Goal: Find specific fact: Find specific fact

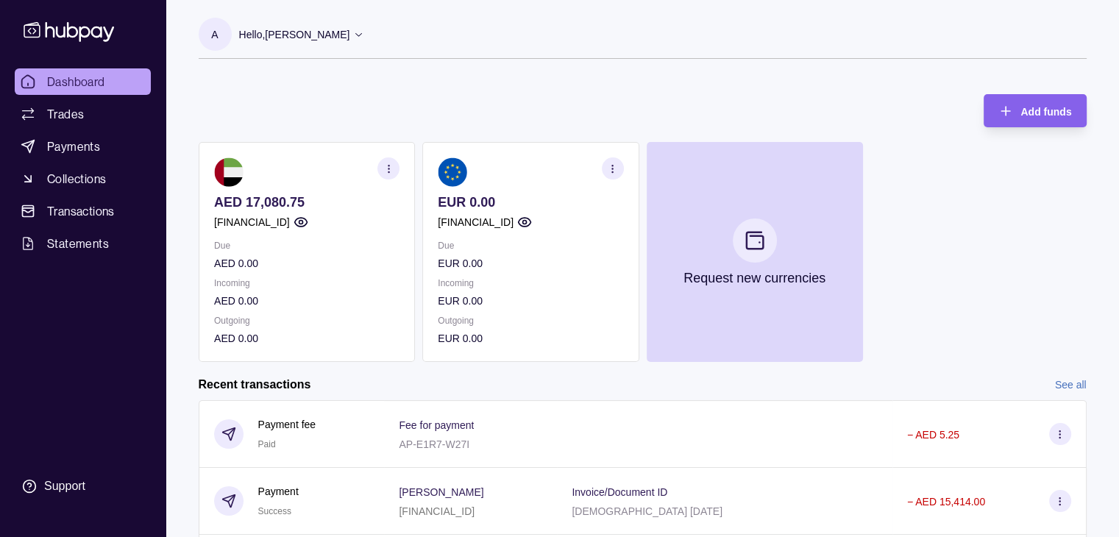
click at [606, 166] on section "button" at bounding box center [612, 169] width 22 height 22
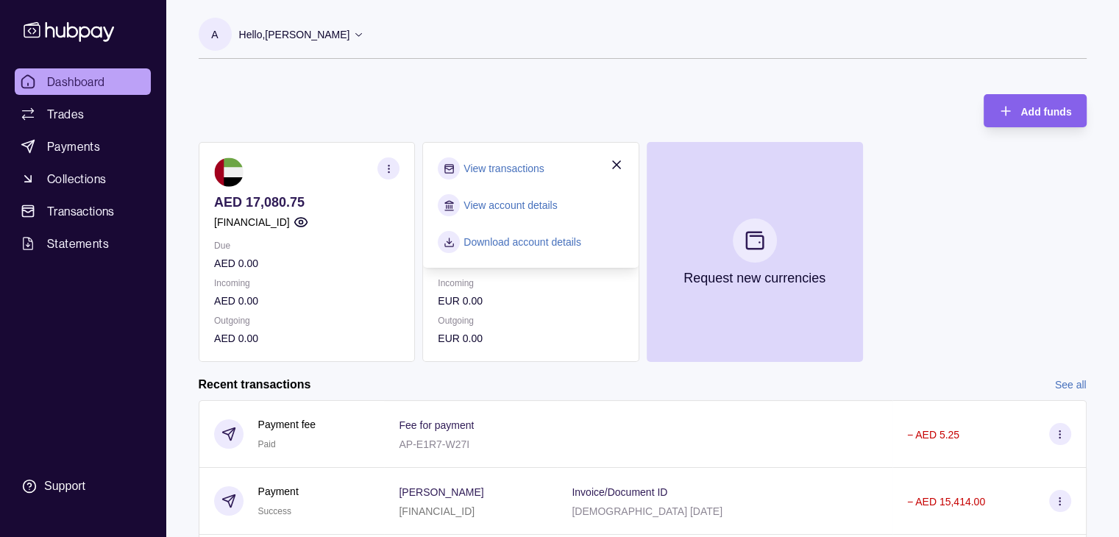
click at [537, 205] on link "View account details" at bounding box center [510, 205] width 93 height 16
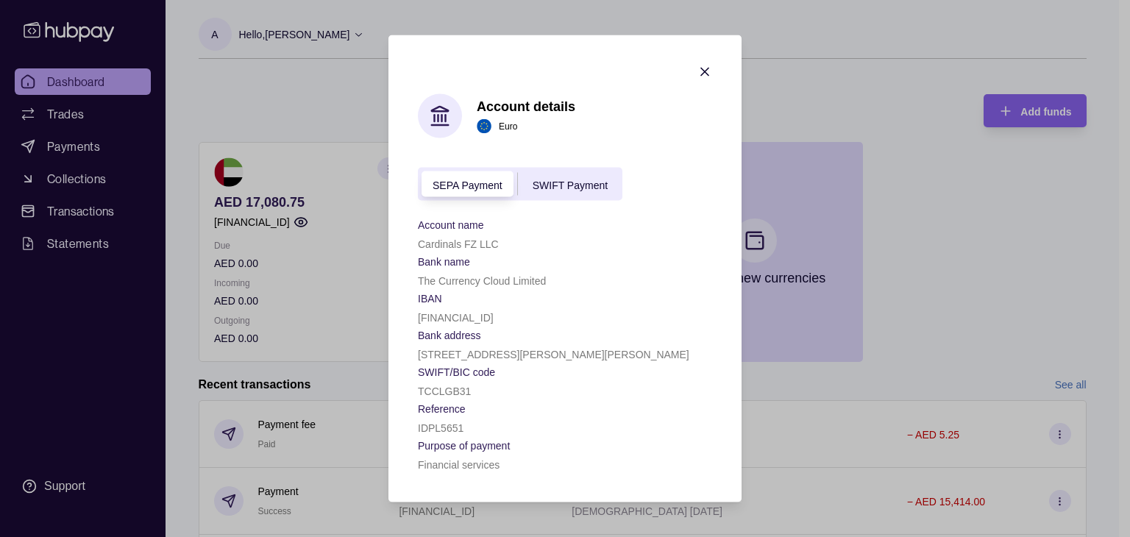
click at [573, 188] on span "SWIFT Payment" at bounding box center [570, 185] width 75 height 12
click at [443, 180] on span "SEPA Payment" at bounding box center [468, 185] width 70 height 12
click at [545, 175] on div "SWIFT Payment" at bounding box center [570, 184] width 105 height 18
click at [519, 252] on section "Bank name" at bounding box center [565, 261] width 294 height 18
click at [494, 316] on p "[FINANCIAL_ID]" at bounding box center [456, 318] width 76 height 12
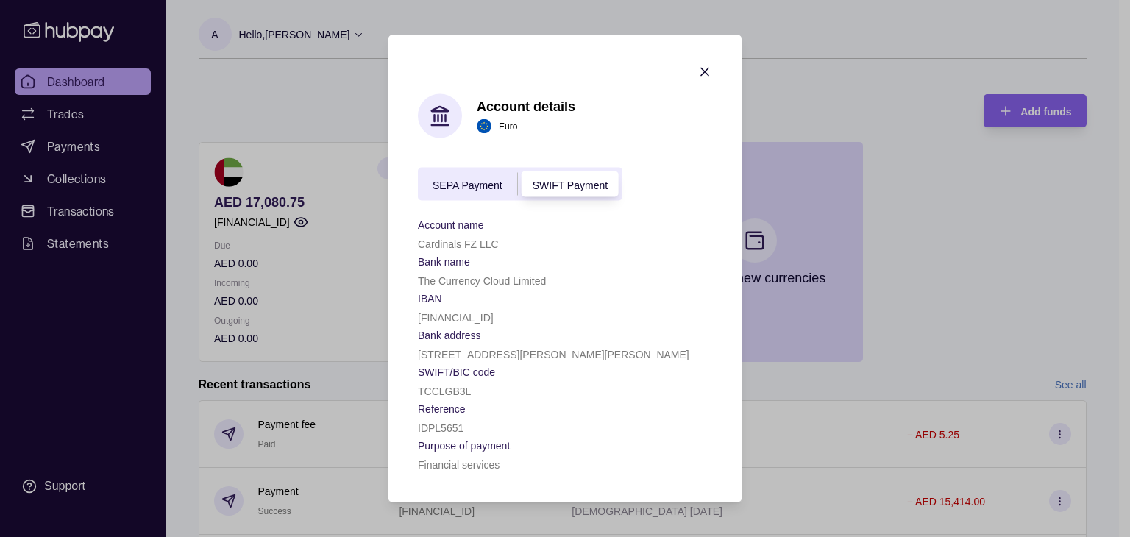
click at [494, 316] on p "[FINANCIAL_ID]" at bounding box center [456, 318] width 76 height 12
copy p "[FINANCIAL_ID]"
click at [470, 343] on div "Bank address [STREET_ADDRESS][PERSON_NAME][PERSON_NAME]" at bounding box center [565, 344] width 294 height 37
drag, startPoint x: 551, startPoint y: 280, endPoint x: 407, endPoint y: 283, distance: 143.6
click at [406, 283] on section "Account details Euro SEPA Payment SWIFT Payment Account name Cardinals FZ LLC B…" at bounding box center [565, 268] width 353 height 467
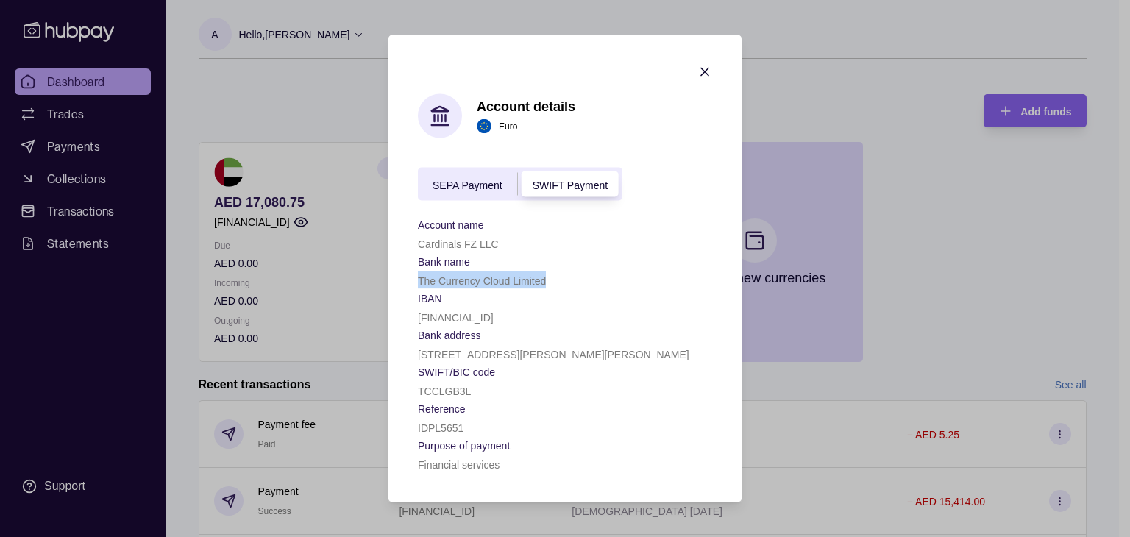
copy p "The Currency Cloud Limited"
click at [598, 375] on section "SWIFT/BIC code" at bounding box center [565, 372] width 294 height 18
drag, startPoint x: 421, startPoint y: 354, endPoint x: 654, endPoint y: 360, distance: 232.6
click at [654, 360] on p "[STREET_ADDRESS][PERSON_NAME][PERSON_NAME]" at bounding box center [554, 355] width 272 height 12
drag, startPoint x: 705, startPoint y: 355, endPoint x: 409, endPoint y: 353, distance: 295.9
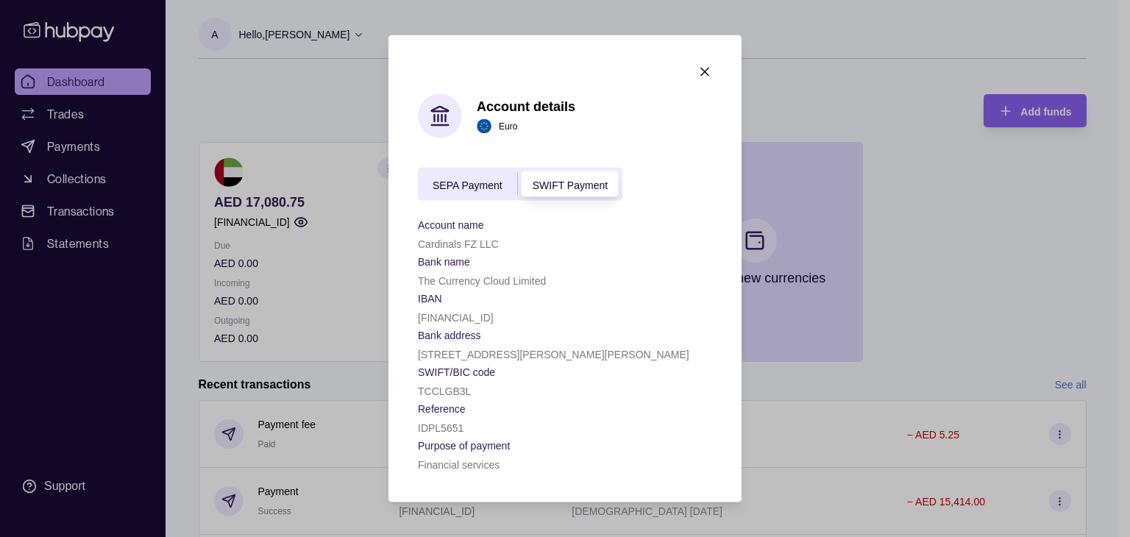
click at [409, 353] on section "Account details Euro SEPA Payment SWIFT Payment Account name Cardinals FZ LLC B…" at bounding box center [565, 268] width 353 height 467
copy p "[STREET_ADDRESS][PERSON_NAME][PERSON_NAME]"
drag, startPoint x: 414, startPoint y: 371, endPoint x: 427, endPoint y: 369, distance: 13.3
click at [427, 369] on section "Account details Euro SEPA Payment SWIFT Payment Account name Cardinals FZ LLC B…" at bounding box center [565, 268] width 353 height 467
click at [421, 369] on p "SWIFT/BIC code" at bounding box center [456, 373] width 77 height 12
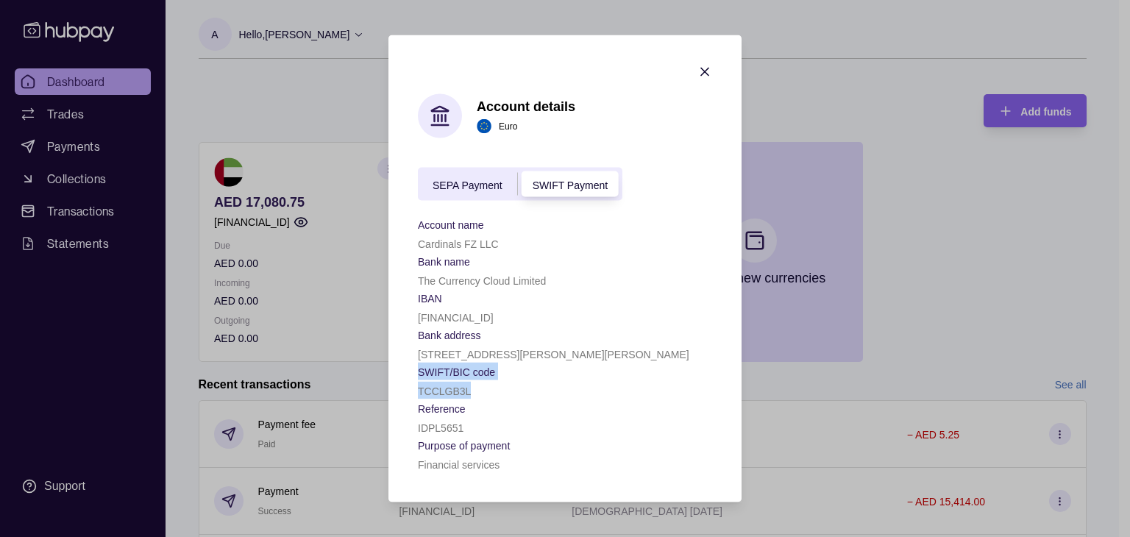
drag, startPoint x: 419, startPoint y: 369, endPoint x: 473, endPoint y: 391, distance: 58.1
click at [473, 391] on div "SWIFT/BIC code [SWIFT_CODE]" at bounding box center [565, 381] width 294 height 37
copy div "SWIFT/BIC code [SWIFT_CODE]"
drag, startPoint x: 487, startPoint y: 425, endPoint x: 409, endPoint y: 411, distance: 79.3
click at [409, 411] on section "Account details Euro SEPA Payment SWIFT Payment Account name Cardinals FZ LLC B…" at bounding box center [565, 268] width 353 height 467
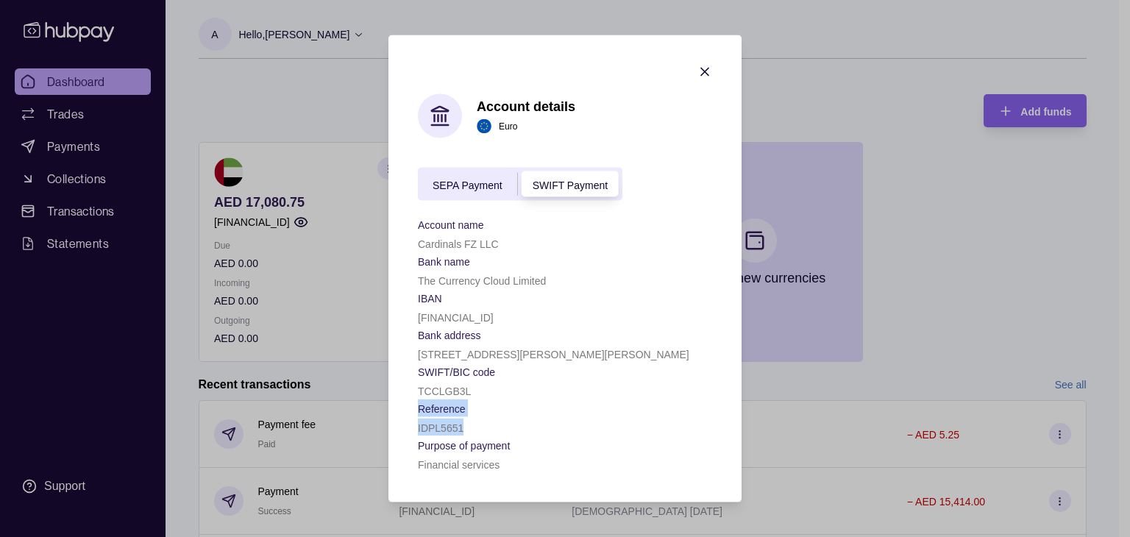
copy div "Reference IDPL5651"
drag, startPoint x: 509, startPoint y: 466, endPoint x: 420, endPoint y: 442, distance: 92.3
click at [420, 442] on div "Purpose of payment Financial services" at bounding box center [565, 454] width 294 height 37
copy div "Purpose of payment Financial services"
click at [495, 375] on p "SWIFT/BIC code" at bounding box center [456, 373] width 77 height 12
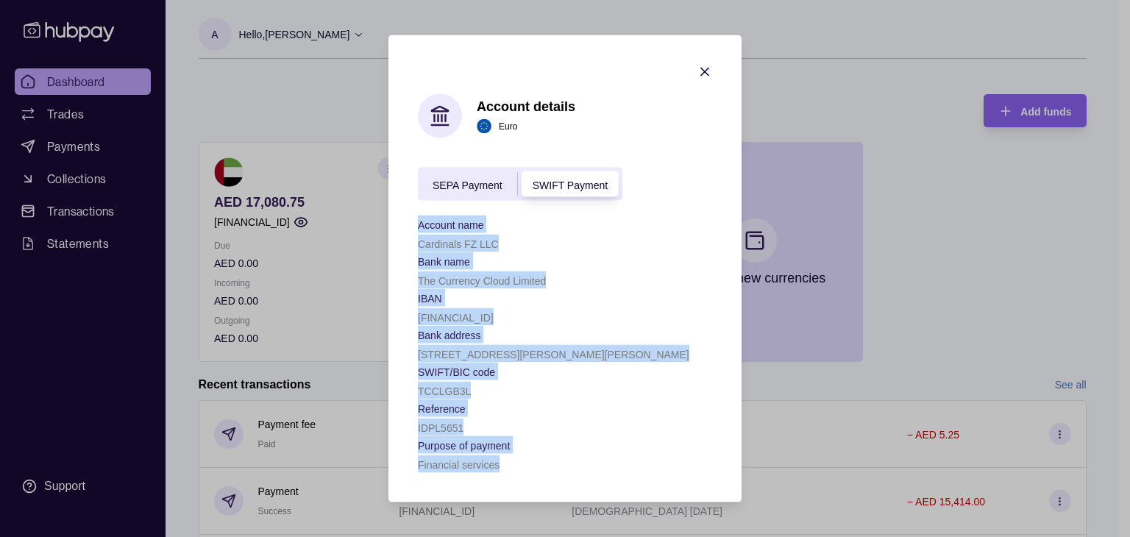
drag, startPoint x: 416, startPoint y: 224, endPoint x: 511, endPoint y: 471, distance: 264.9
click at [511, 471] on section "Account details Euro SEPA Payment SWIFT Payment Account name Cardinals FZ LLC B…" at bounding box center [565, 268] width 353 height 467
copy div "Account name Cardinals FZ LLC Bank name The Currency Cloud Limited IBAN [FINANC…"
click at [503, 272] on div "The Currency Cloud Limited" at bounding box center [565, 281] width 294 height 18
drag, startPoint x: 509, startPoint y: 464, endPoint x: 414, endPoint y: 225, distance: 257.3
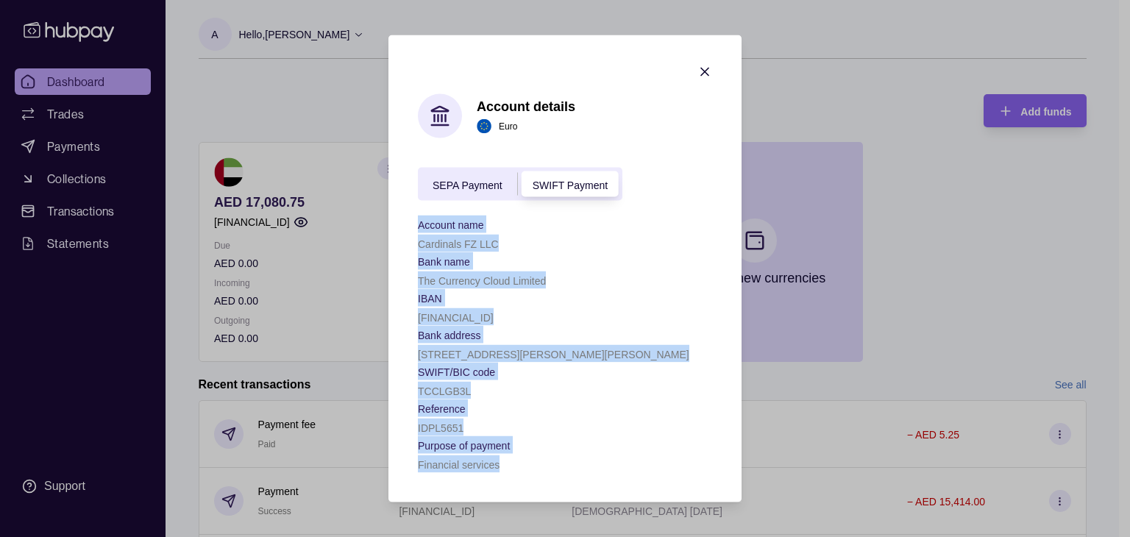
click at [414, 225] on section "Account details Euro SEPA Payment SWIFT Payment Account name Cardinals FZ LLC B…" at bounding box center [565, 268] width 353 height 467
copy div "Account name Cardinals FZ LLC Bank name The Currency Cloud Limited IBAN [FINANC…"
